Goal: Transaction & Acquisition: Purchase product/service

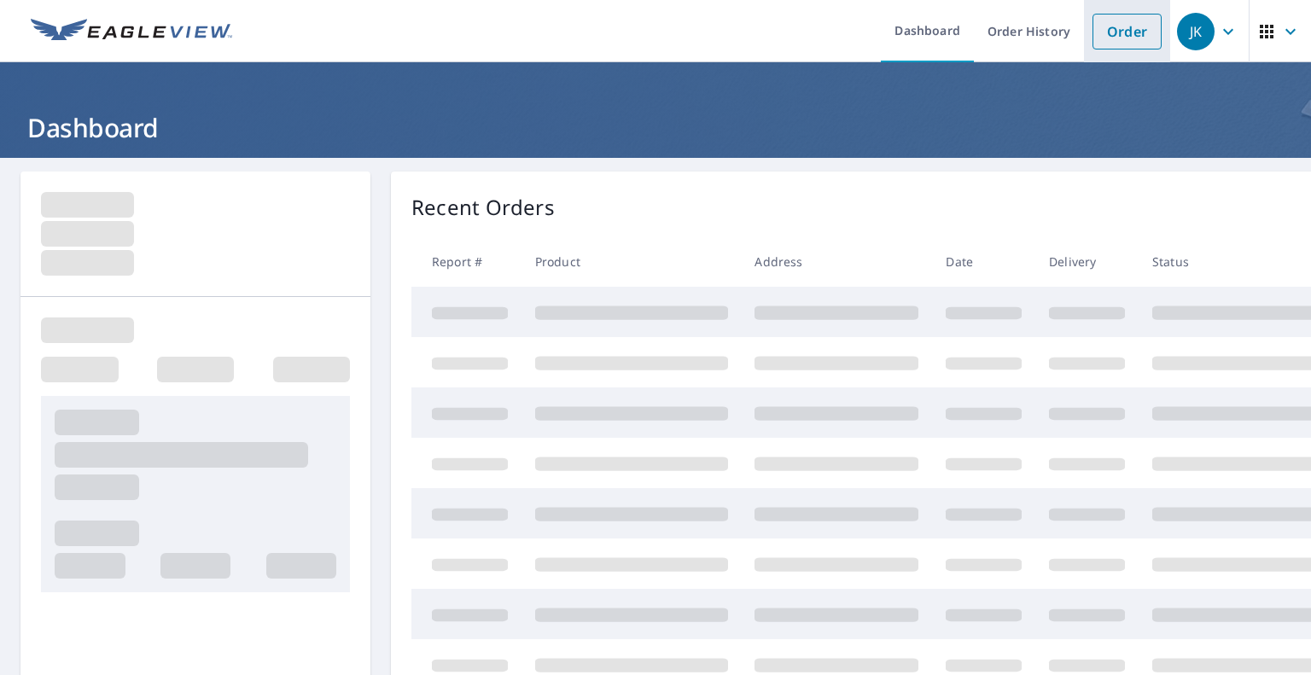
click at [1102, 38] on link "Order" at bounding box center [1126, 32] width 69 height 36
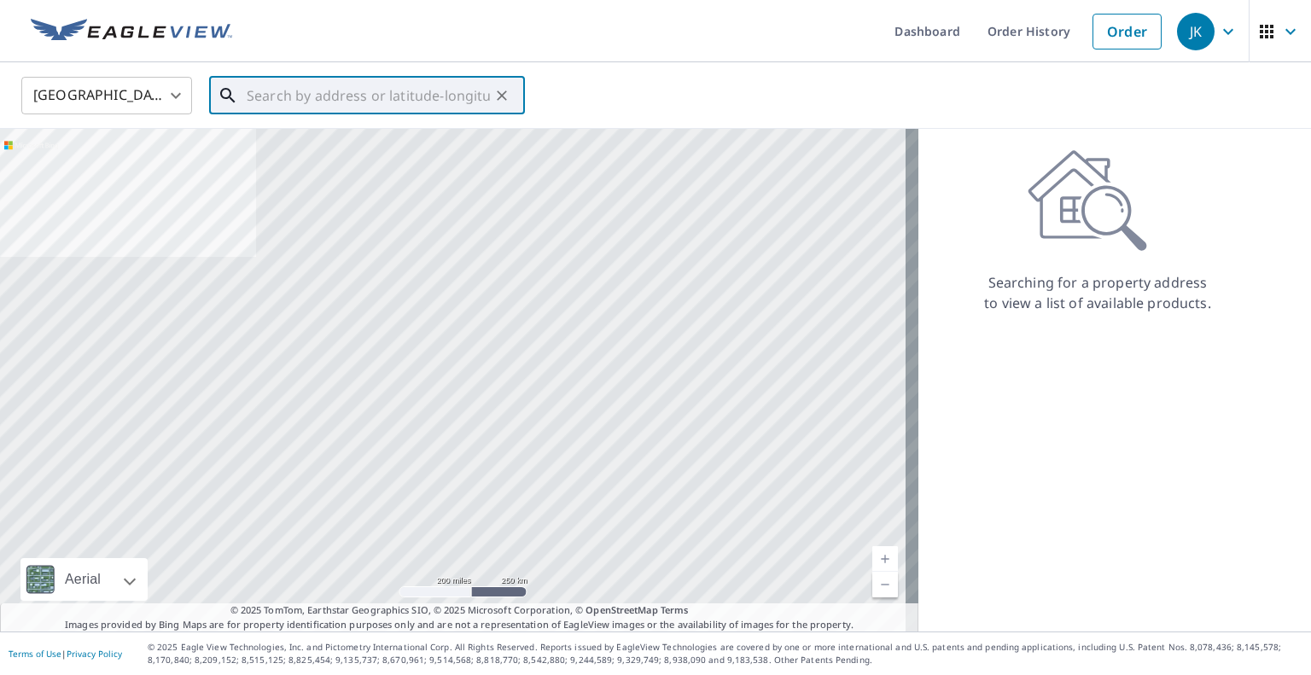
click at [371, 88] on input "text" at bounding box center [368, 96] width 243 height 48
paste input "[STREET_ADDRESS][US_STATE]"
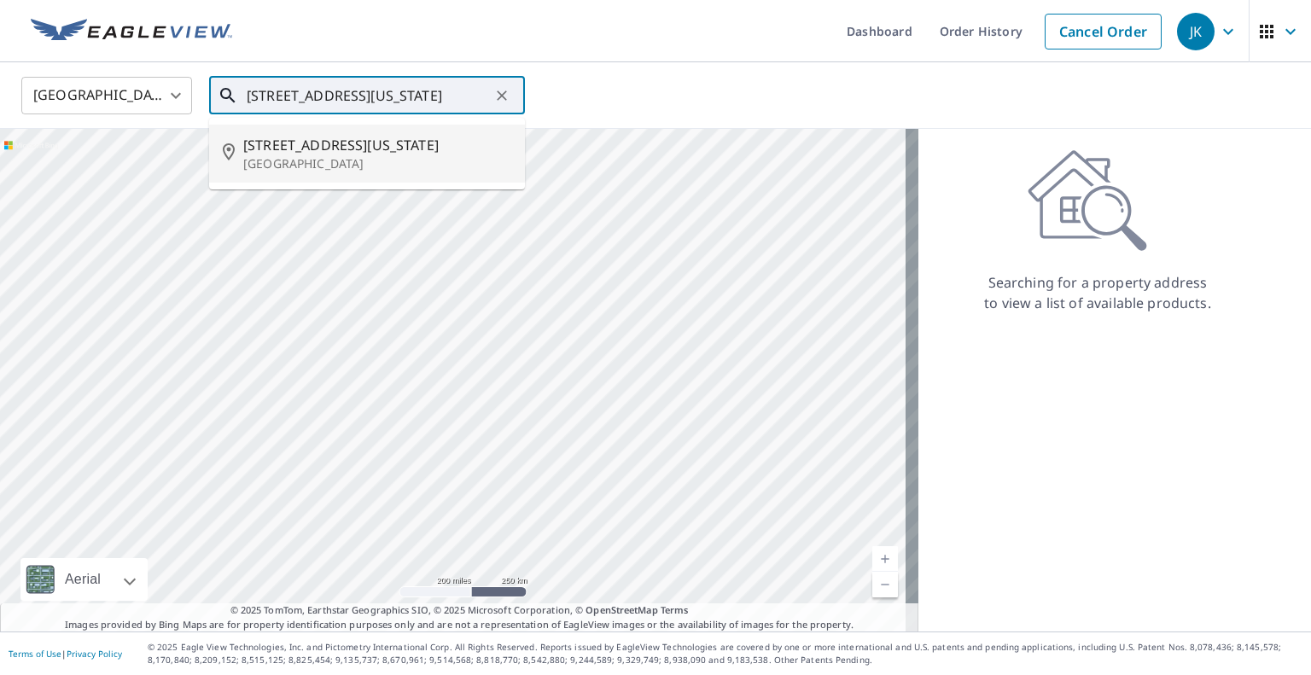
click at [317, 154] on span "[STREET_ADDRESS][US_STATE]" at bounding box center [377, 145] width 268 height 20
type input "[STREET_ADDRESS][US_STATE]"
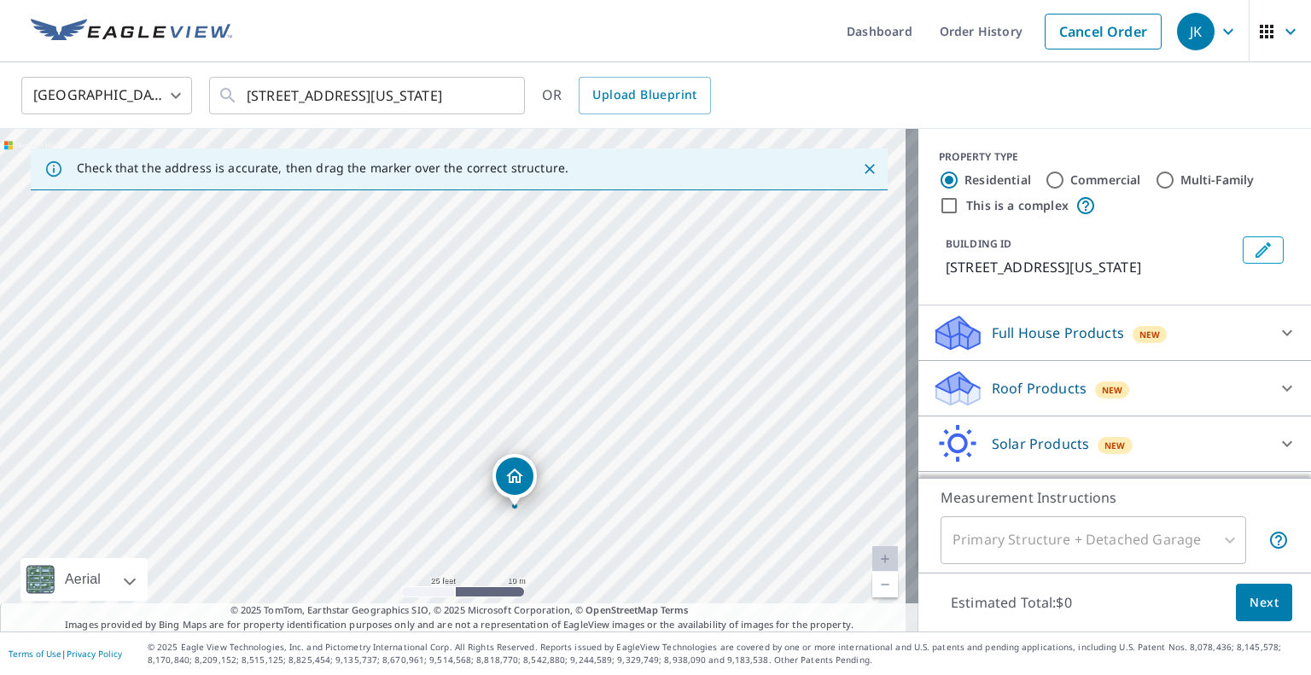
click at [1047, 378] on p "Roof Products" at bounding box center [1039, 388] width 95 height 20
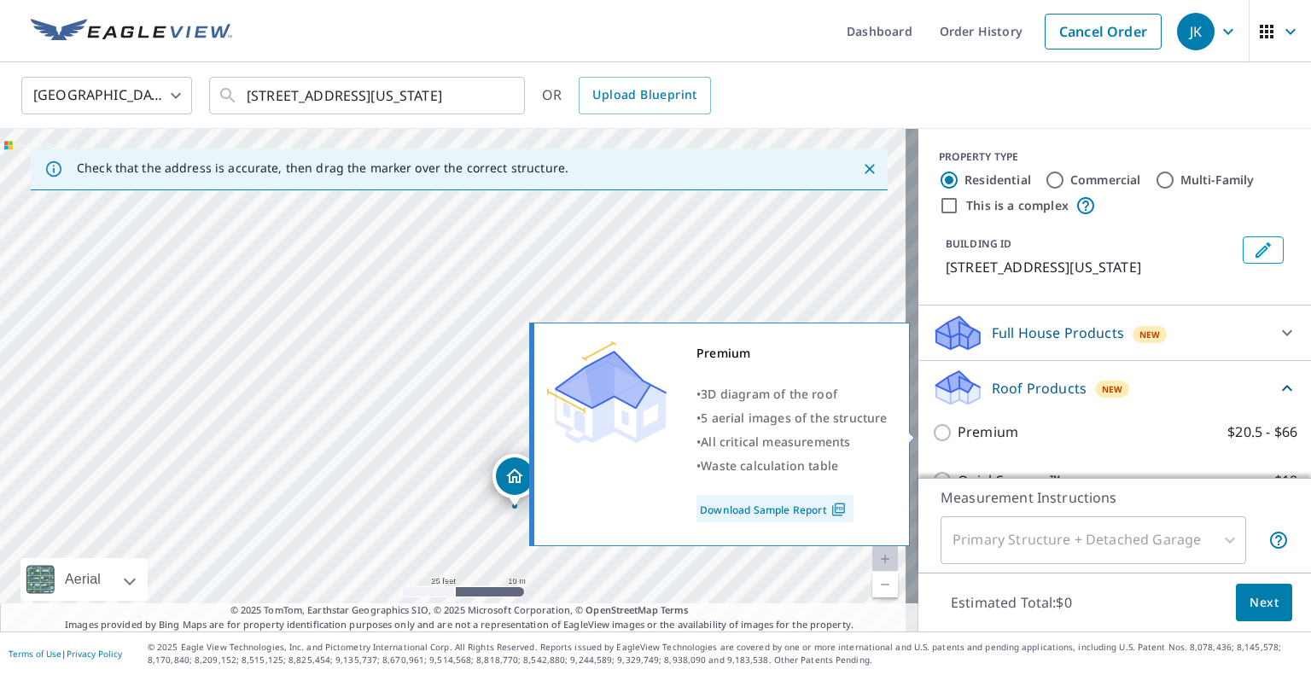
click at [934, 425] on input "Premium $20.5 - $66" at bounding box center [945, 432] width 26 height 20
checkbox input "true"
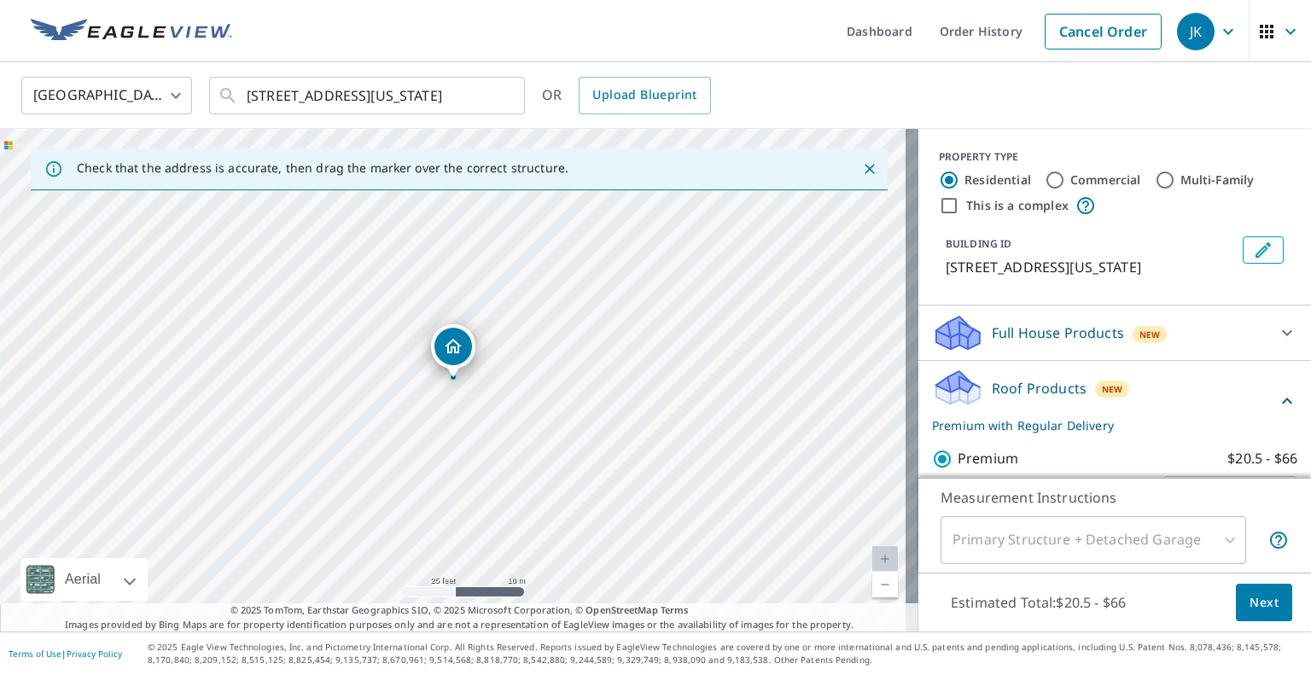
click at [1260, 601] on span "Next" at bounding box center [1263, 602] width 29 height 21
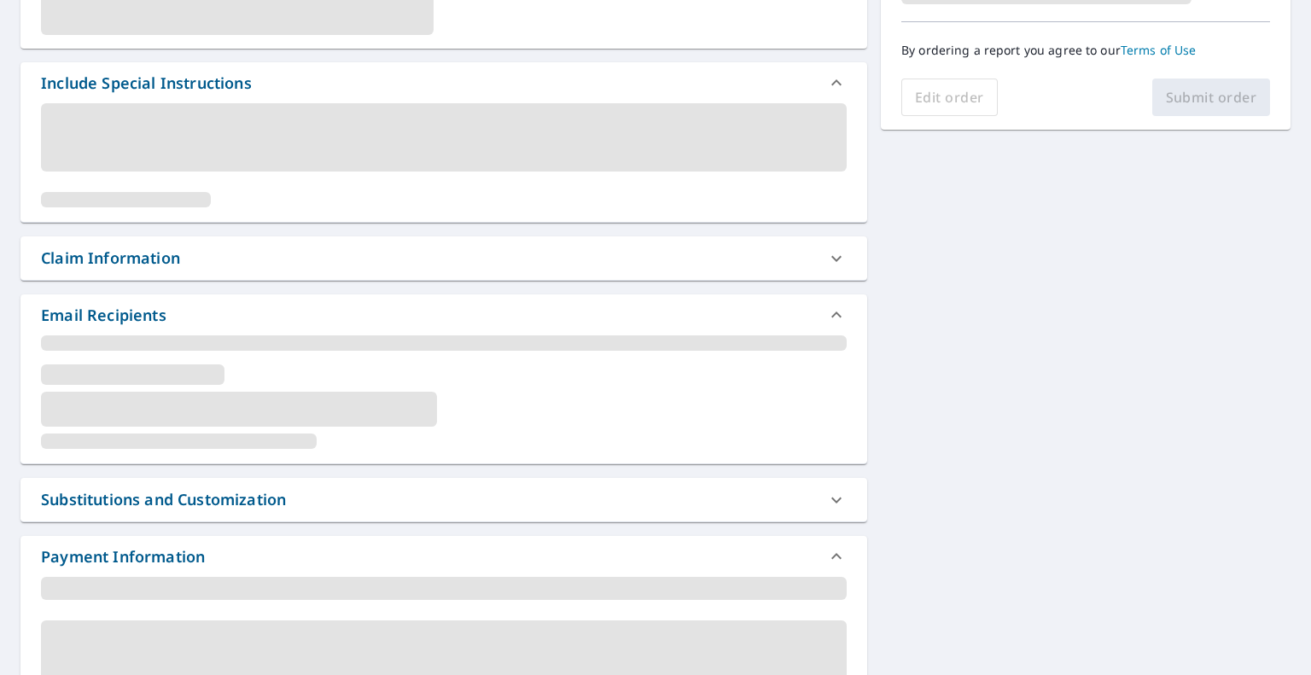
scroll to position [492, 0]
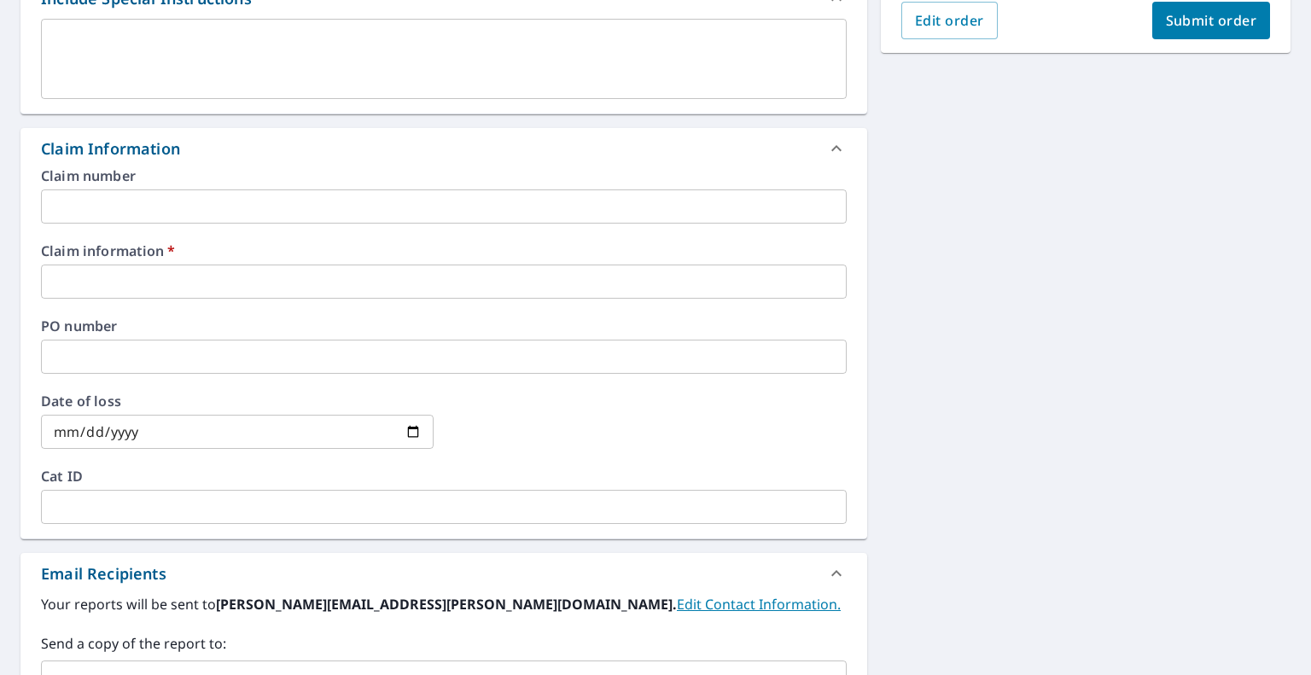
click at [266, 282] on input "text" at bounding box center [444, 282] width 806 height 34
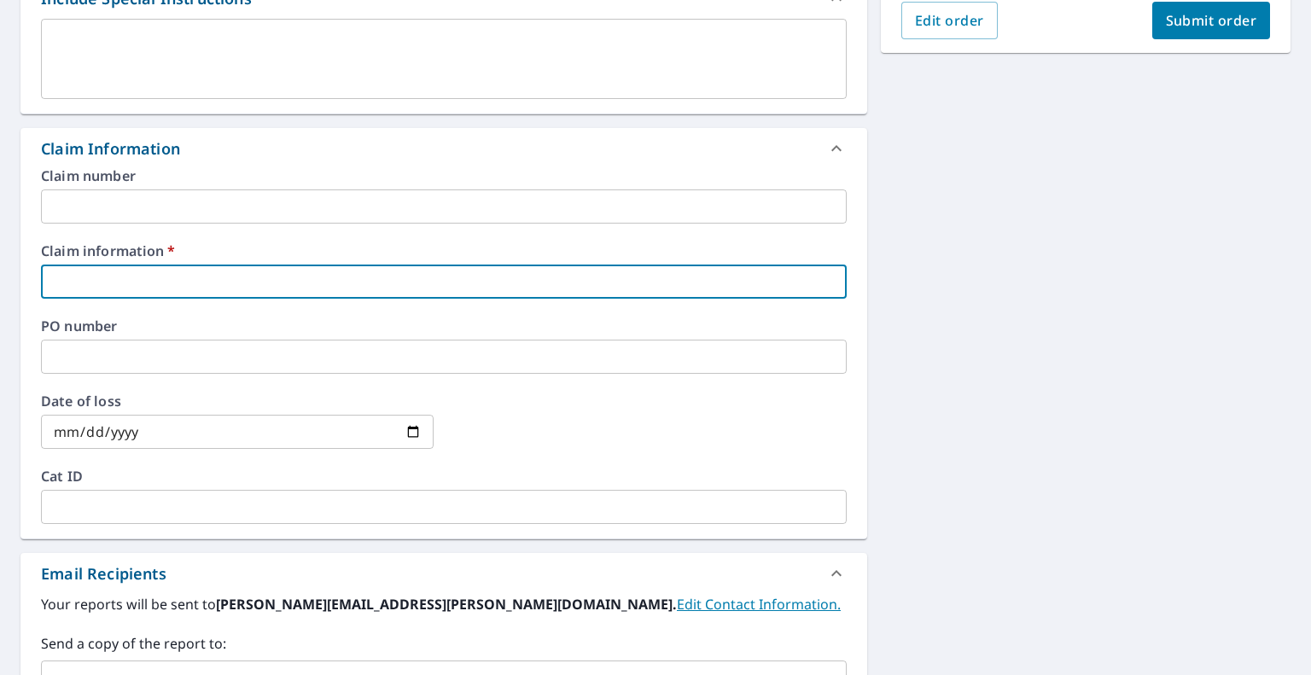
type input "499517 - [PERSON_NAME] Roofing"
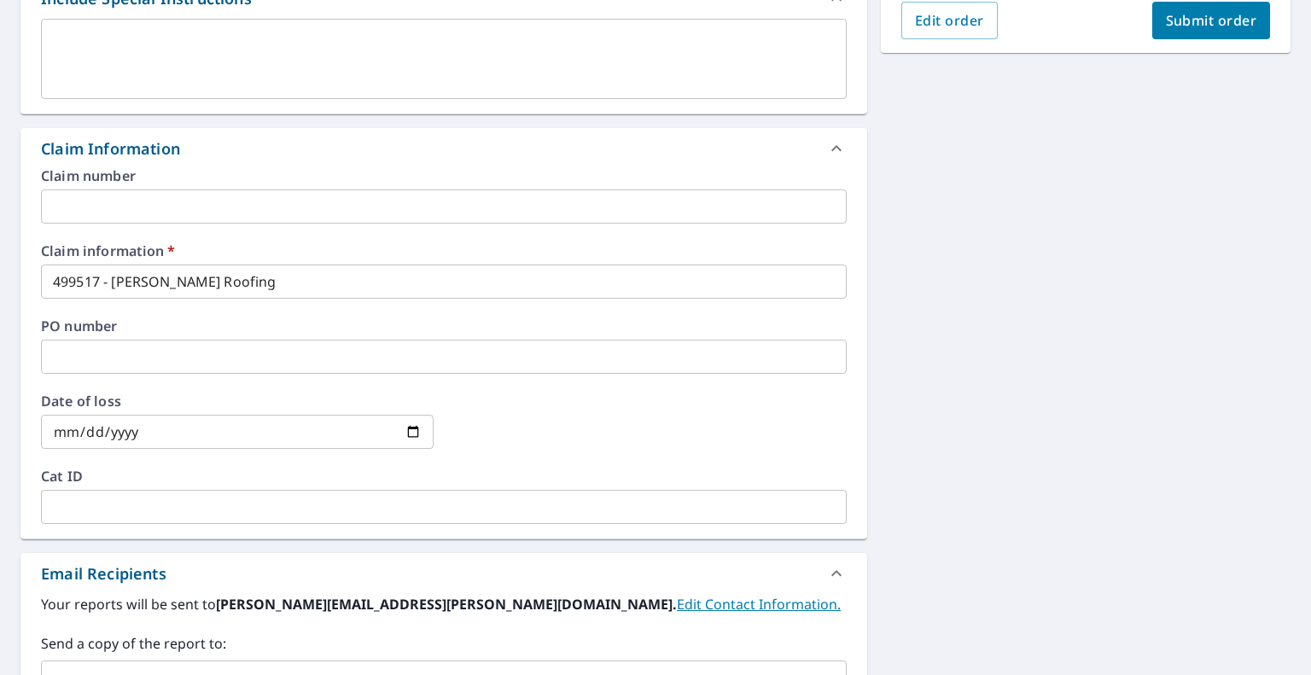
click at [1038, 328] on div "[STREET_ADDRESS][US_STATE] A standard road map Aerial A detailed look from abov…" at bounding box center [655, 292] width 1311 height 1252
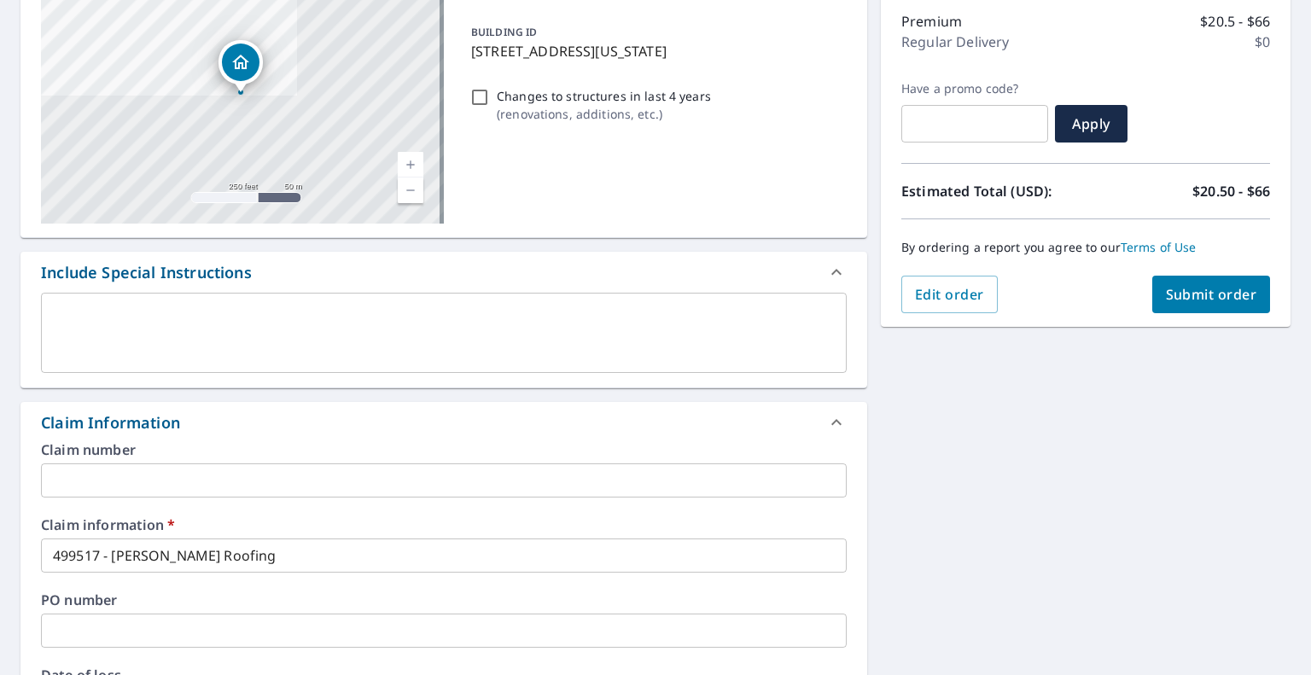
scroll to position [210, 0]
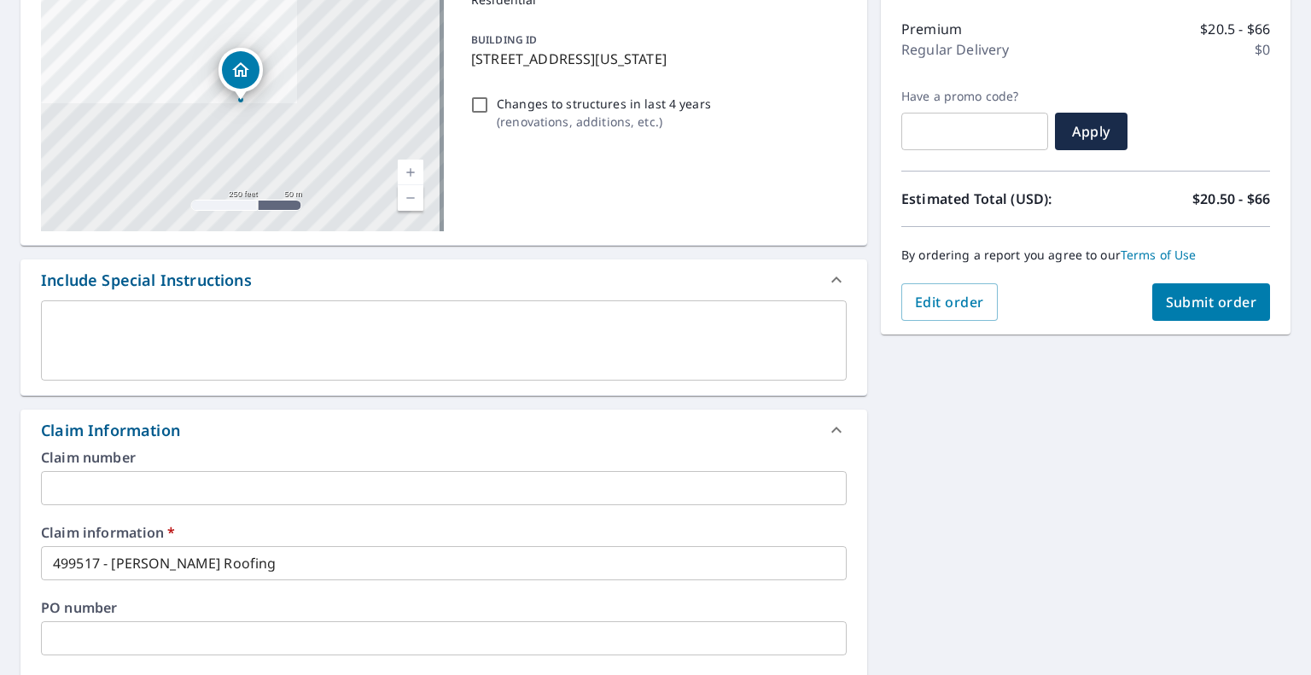
click at [1187, 293] on span "Submit order" at bounding box center [1211, 302] width 91 height 19
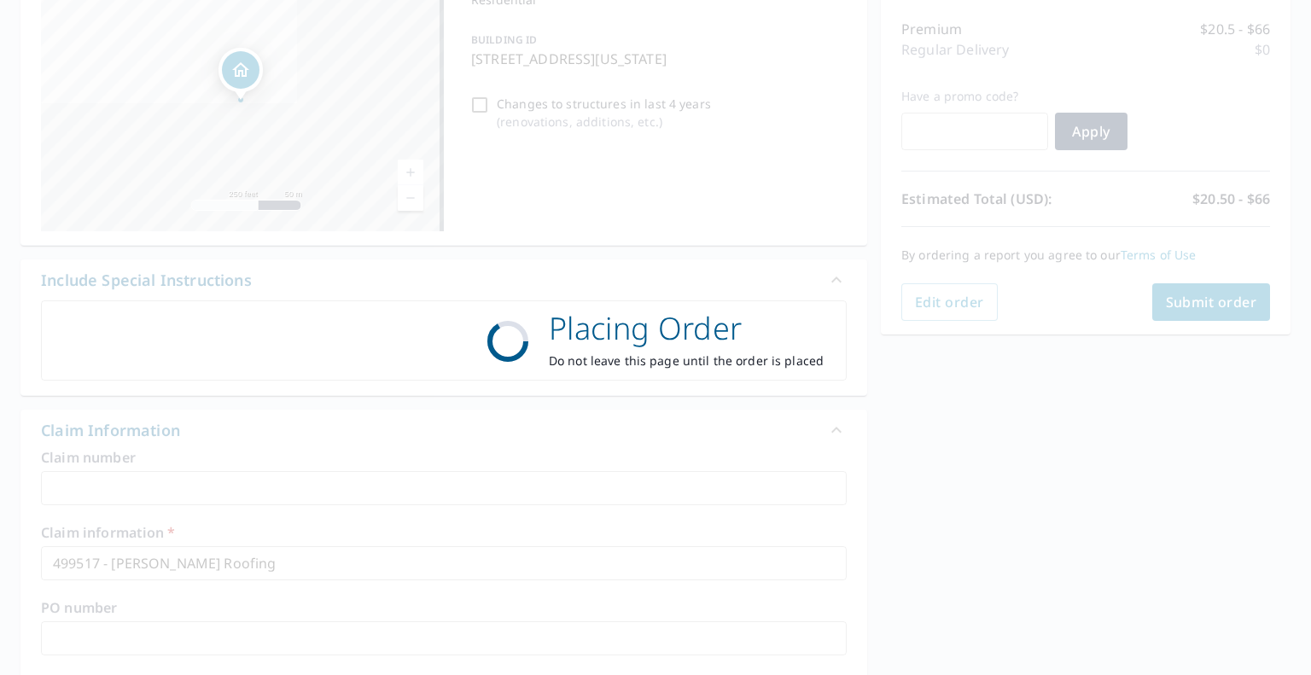
checkbox input "true"
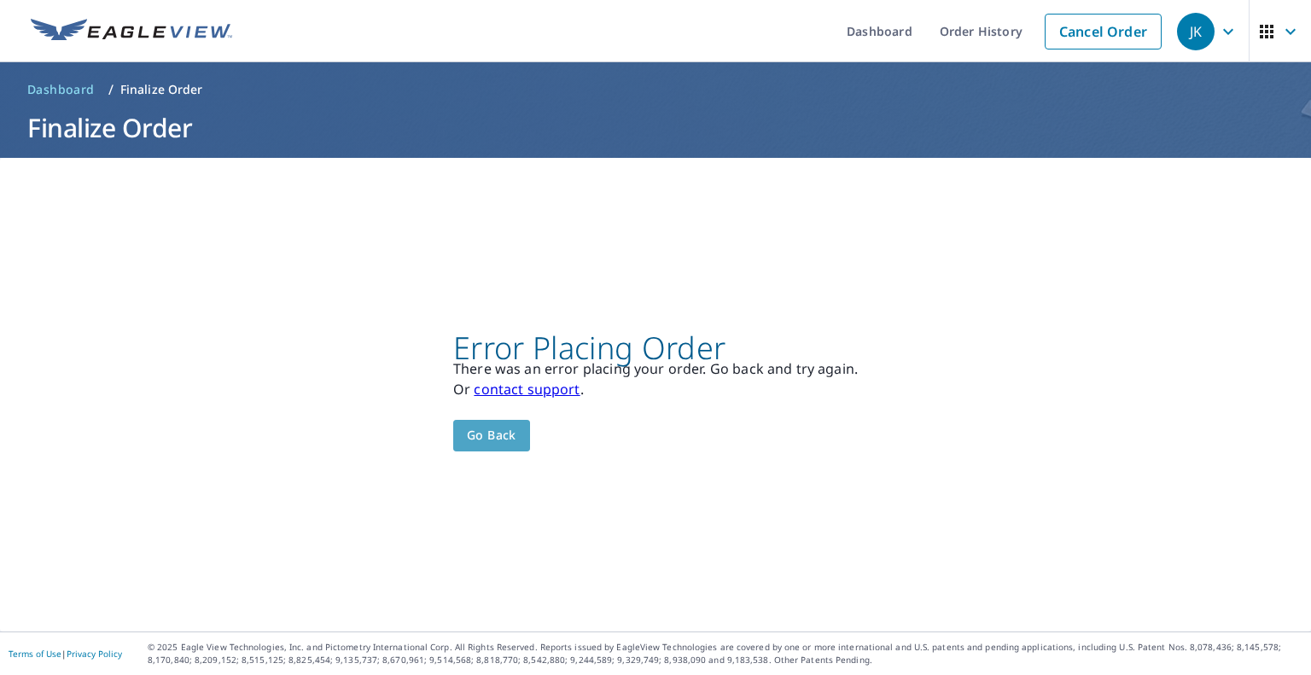
click at [492, 427] on span "Go back" at bounding box center [491, 435] width 49 height 21
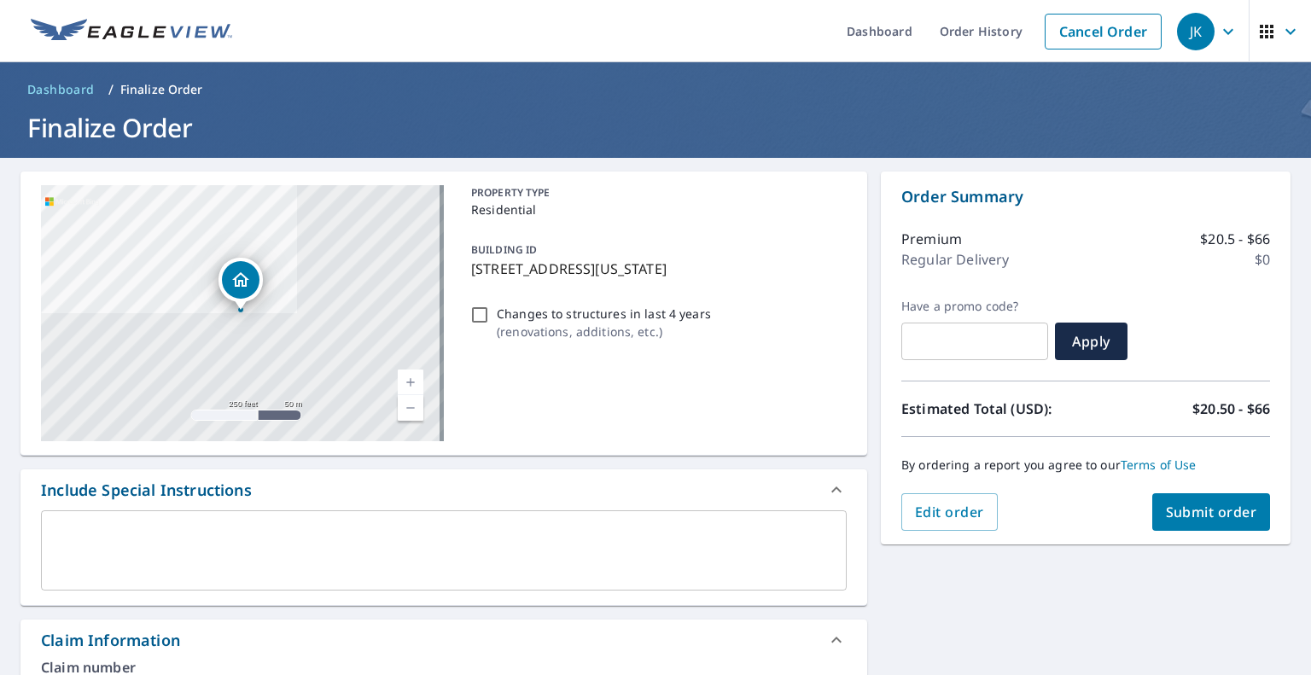
click at [1192, 508] on span "Submit order" at bounding box center [1211, 512] width 91 height 19
checkbox input "true"
